Goal: Navigation & Orientation: Find specific page/section

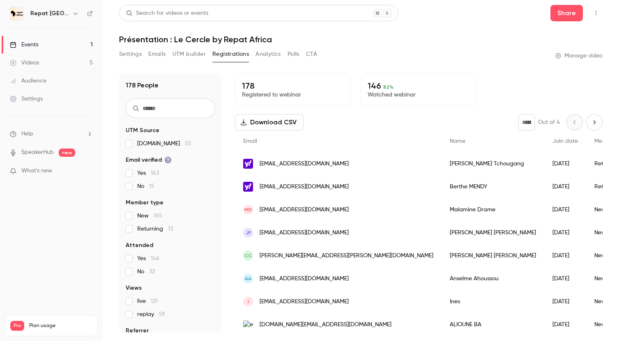
click at [70, 47] on link "Events 1" at bounding box center [51, 45] width 103 height 18
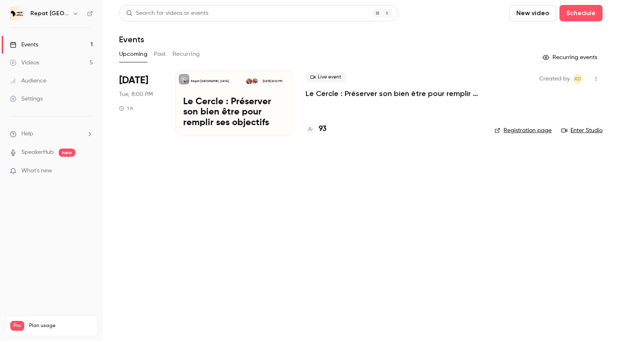
click at [323, 126] on h4 "93" at bounding box center [323, 129] width 8 height 11
click at [337, 91] on p "Le Cercle : Préserver son bien être pour remplir ses objectifs" at bounding box center [393, 94] width 176 height 10
click at [322, 128] on h4 "93" at bounding box center [323, 129] width 8 height 11
